Goal: Task Accomplishment & Management: Use online tool/utility

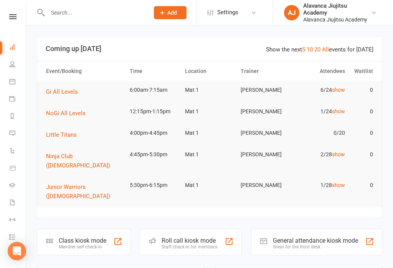
click at [13, 239] on icon at bounding box center [12, 237] width 6 height 6
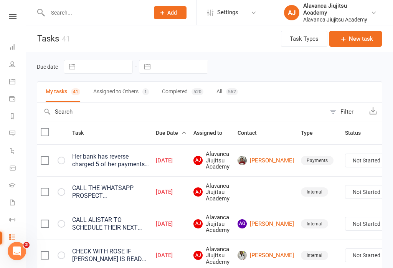
click at [13, 219] on icon at bounding box center [12, 219] width 6 height 6
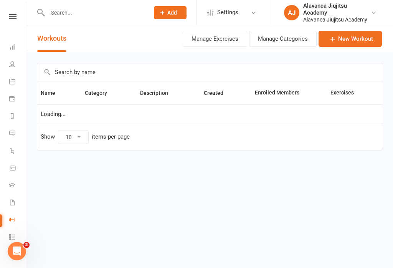
select select "100"
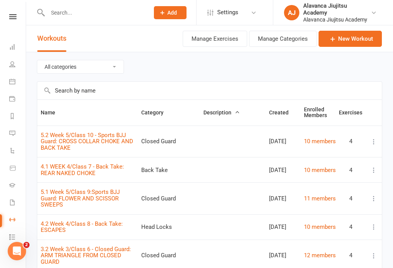
click at [12, 202] on icon at bounding box center [12, 202] width 6 height 6
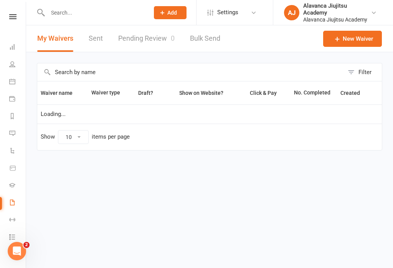
select select "100"
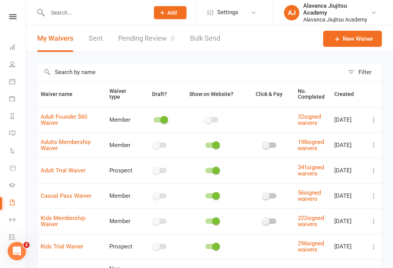
click at [11, 187] on icon at bounding box center [12, 185] width 6 height 6
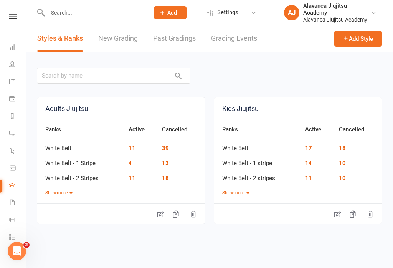
click at [11, 232] on link "Tasks 32" at bounding box center [17, 237] width 17 height 17
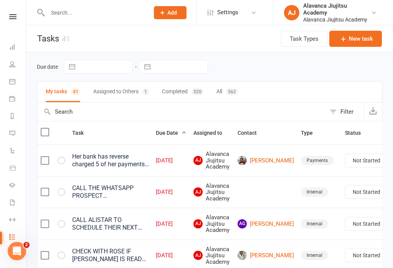
click at [12, 217] on icon at bounding box center [12, 219] width 6 height 6
select select "100"
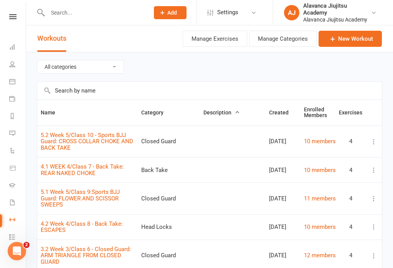
click at [15, 203] on link "Waivers" at bounding box center [17, 202] width 17 height 17
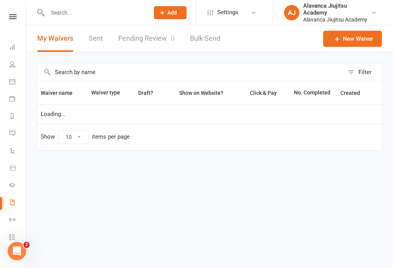
select select "100"
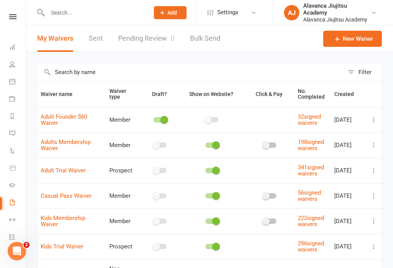
click at [16, 181] on link "Gradings" at bounding box center [17, 185] width 17 height 17
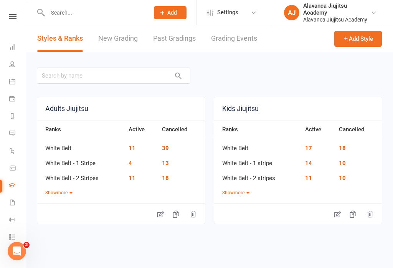
click at [11, 169] on icon at bounding box center [12, 168] width 7 height 7
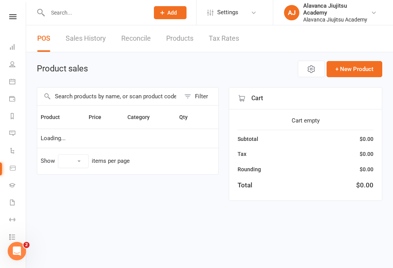
select select "100"
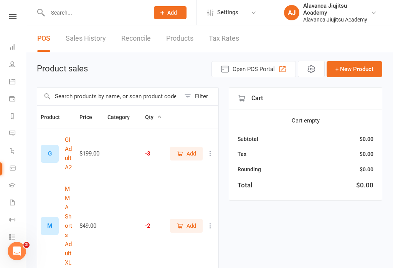
click at [16, 148] on link "Automations" at bounding box center [17, 151] width 17 height 17
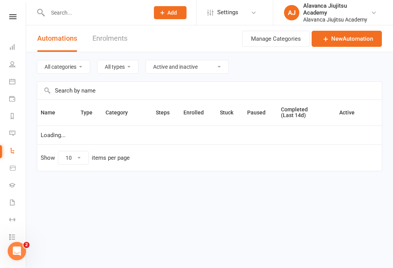
select select "100"
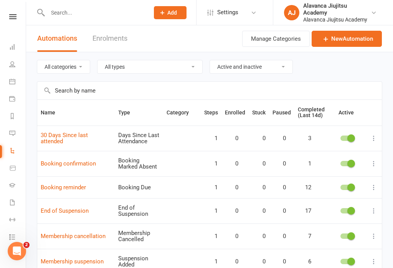
click at [13, 130] on link "Messages" at bounding box center [17, 133] width 17 height 17
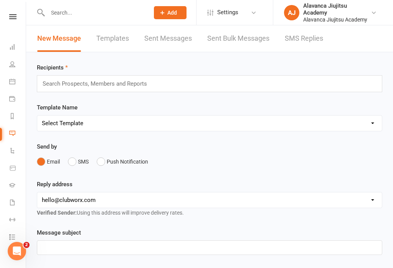
click at [14, 114] on icon at bounding box center [12, 116] width 6 height 6
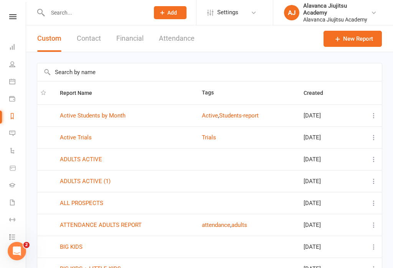
click at [10, 82] on icon at bounding box center [12, 81] width 6 height 6
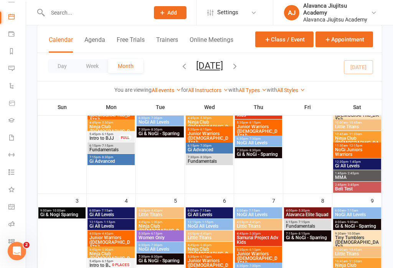
scroll to position [64, 1]
click at [11, 224] on icon at bounding box center [11, 224] width 6 height 6
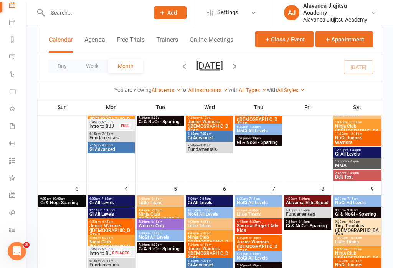
scroll to position [76, 0]
click at [17, 224] on link "Class check-in" at bounding box center [17, 230] width 17 height 17
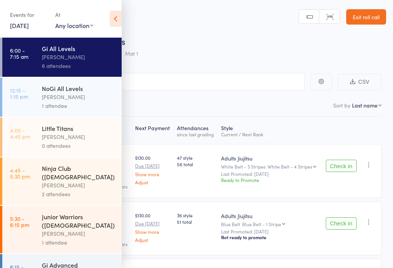
click at [36, 63] on link "6:00 - 7:15 am Gi All Levels Felipe Jockyman 6 attendees" at bounding box center [61, 57] width 119 height 39
click at [43, 61] on div "[PERSON_NAME]" at bounding box center [78, 57] width 73 height 9
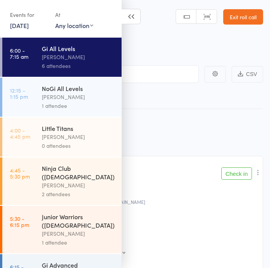
click at [31, 85] on link "12:15 - 1:15 pm NoGi All Levels Felipe Jockyman 1 attendee" at bounding box center [61, 96] width 119 height 39
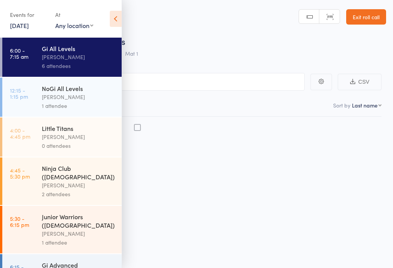
scroll to position [0, 0]
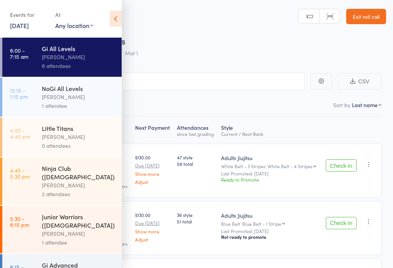
click at [239, 175] on small "Last Promoted: Jun 15, 2024" at bounding box center [269, 173] width 97 height 5
click at [39, 62] on link "6:00 - 7:15 am Gi All Levels Felipe Jockyman 6 attendees" at bounding box center [61, 57] width 119 height 39
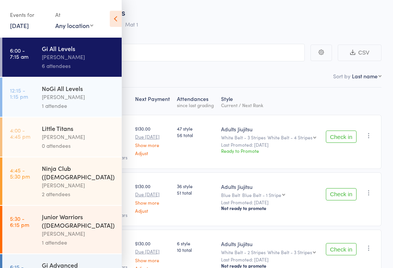
scroll to position [0, 0]
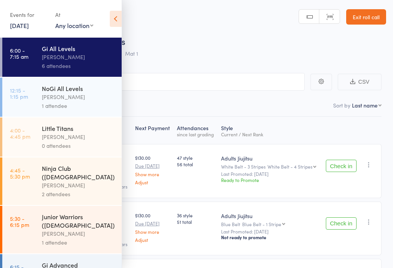
click at [114, 16] on icon at bounding box center [116, 19] width 12 height 16
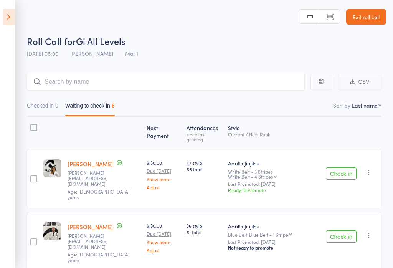
click at [12, 18] on icon at bounding box center [9, 17] width 12 height 16
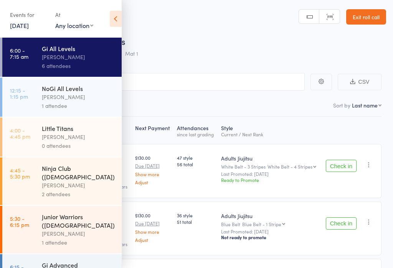
scroll to position [0, 0]
click at [262, 35] on div "Roll Call for Gi All Levels" at bounding box center [206, 41] width 359 height 13
click at [120, 16] on icon at bounding box center [116, 19] width 12 height 16
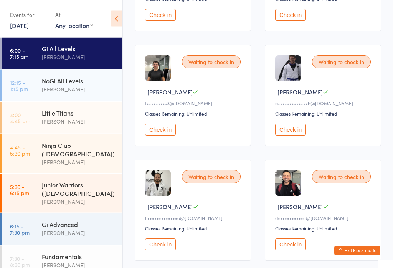
scroll to position [240, 0]
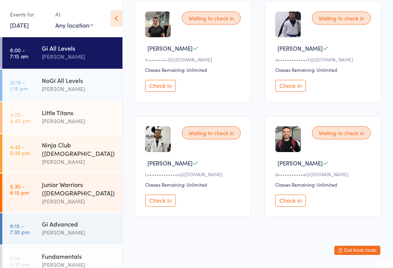
click at [290, 90] on button "Check in" at bounding box center [290, 86] width 31 height 12
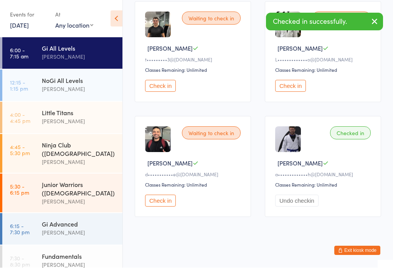
click at [160, 206] on button "Check in" at bounding box center [160, 201] width 31 height 12
click at [284, 92] on button "Check in" at bounding box center [290, 86] width 31 height 12
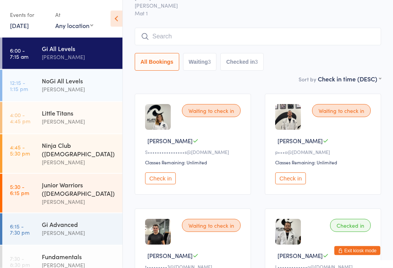
scroll to position [34, 0]
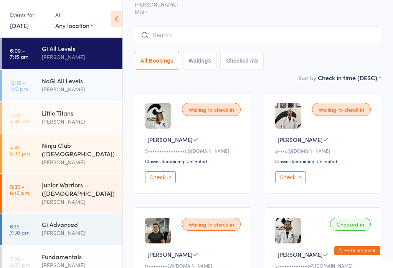
click at [284, 31] on input "search" at bounding box center [258, 35] width 246 height 18
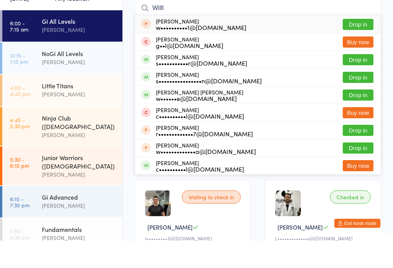
type input "Willl"
click at [355, 117] on button "Drop in" at bounding box center [358, 122] width 31 height 11
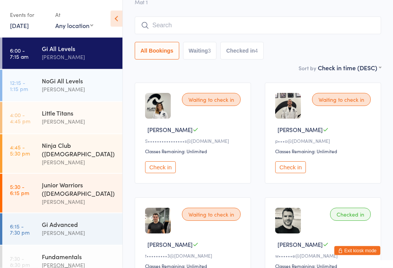
scroll to position [0, 0]
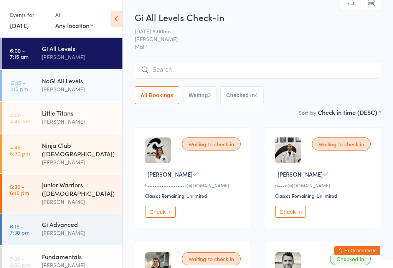
click at [170, 216] on button "Check in" at bounding box center [160, 212] width 31 height 12
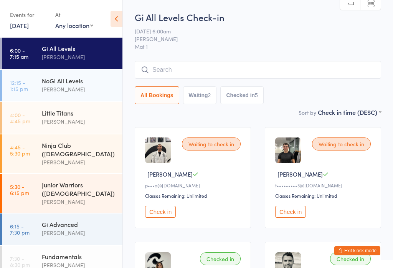
click at [267, 72] on input "search" at bounding box center [258, 70] width 246 height 18
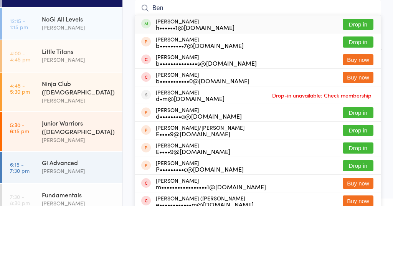
type input "Ben"
click at [351, 81] on button "Drop in" at bounding box center [358, 86] width 31 height 11
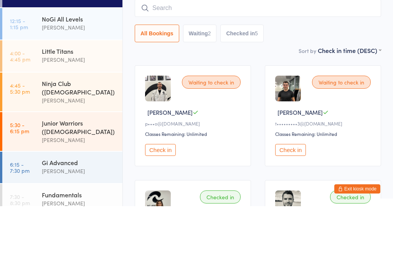
scroll to position [62, 0]
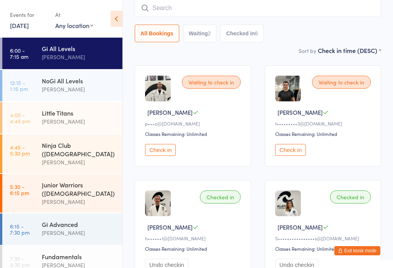
click at [162, 150] on button "Check in" at bounding box center [160, 150] width 31 height 12
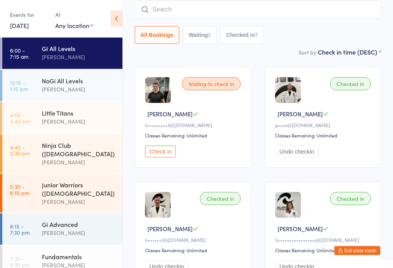
scroll to position [59, 0]
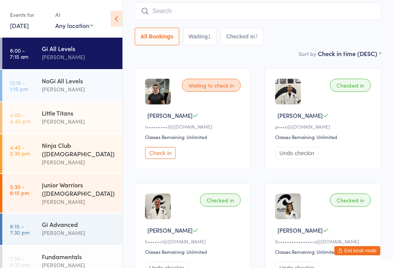
click at [160, 153] on button "Check in" at bounding box center [160, 153] width 31 height 12
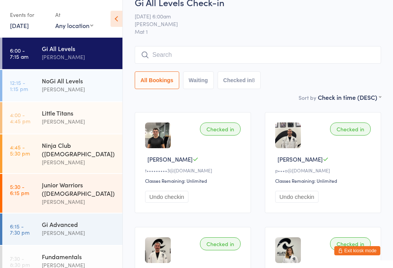
scroll to position [15, 0]
click at [365, 250] on button "Exit kiosk mode" at bounding box center [357, 250] width 46 height 9
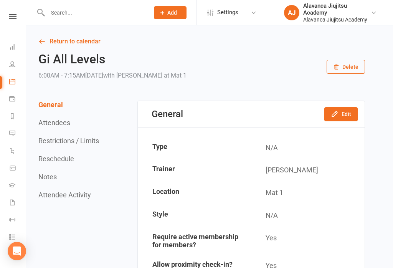
click at [13, 19] on icon at bounding box center [12, 16] width 7 height 5
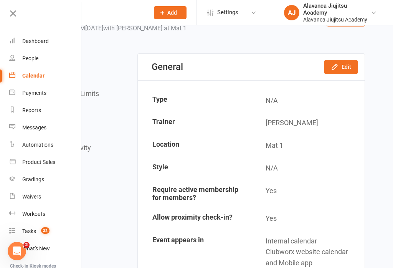
scroll to position [47, 0]
click at [33, 46] on link "Dashboard" at bounding box center [45, 41] width 73 height 17
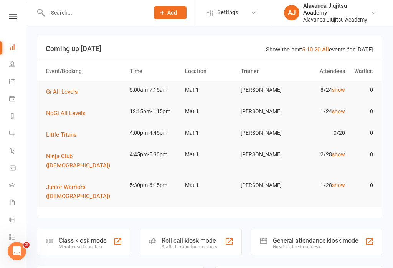
click at [164, 237] on div "Roll call kiosk mode" at bounding box center [190, 240] width 56 height 7
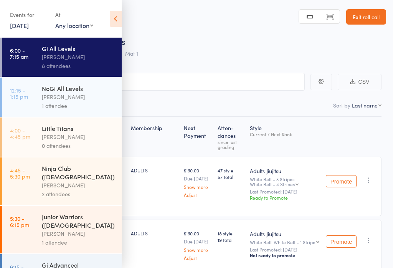
click at [115, 20] on icon at bounding box center [116, 19] width 12 height 16
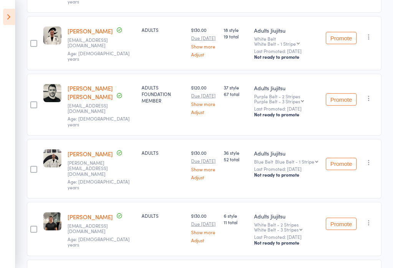
scroll to position [205, 0]
